Goal: Information Seeking & Learning: Learn about a topic

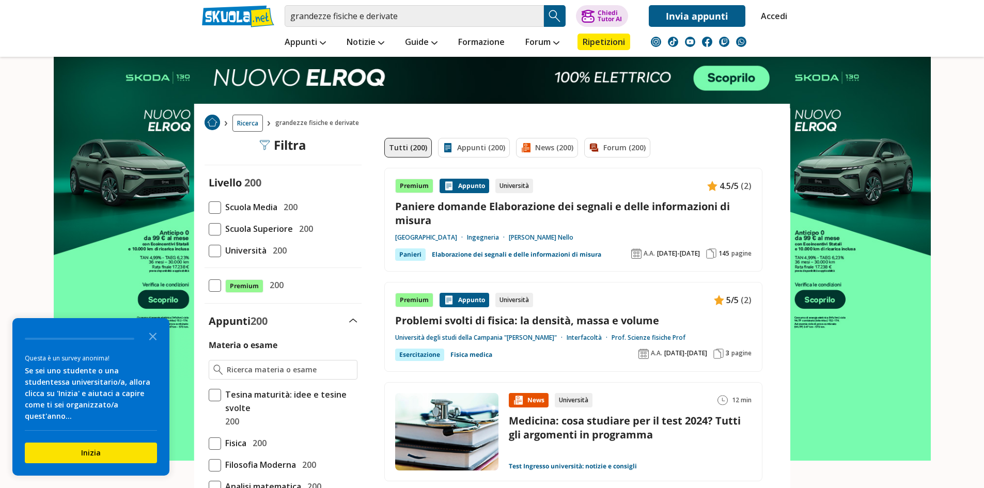
click at [549, 320] on link "Problemi svolti di fisica: la densità, massa e volume" at bounding box center [573, 321] width 356 height 14
click at [215, 232] on span at bounding box center [215, 229] width 12 height 12
click at [209, 229] on input "Scuola Superiore 200" at bounding box center [209, 229] width 0 height 0
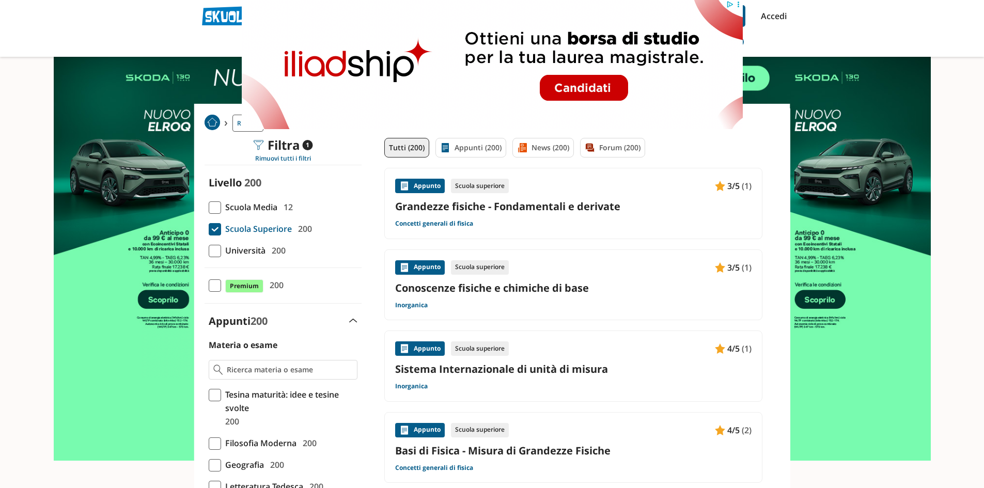
click at [551, 285] on link "Conoscenze fisiche e chimiche di base" at bounding box center [573, 288] width 356 height 14
